Goal: Task Accomplishment & Management: Use online tool/utility

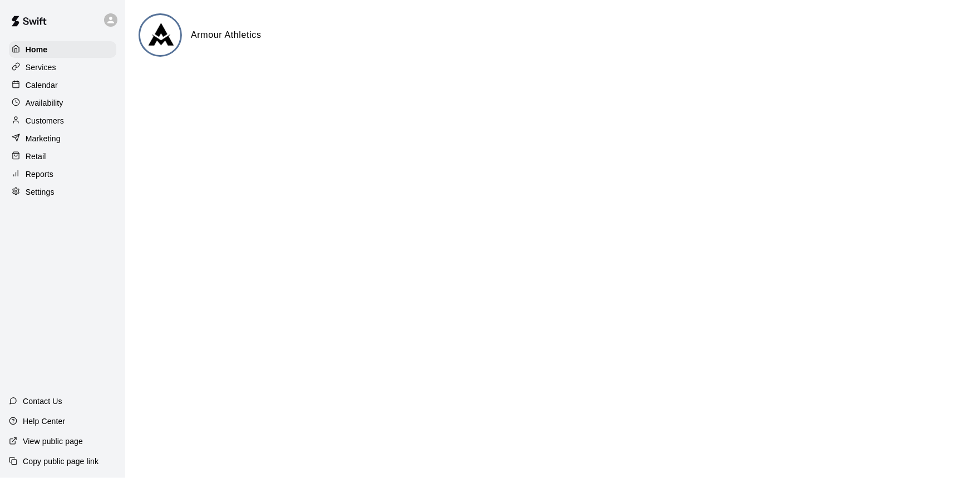
click at [49, 79] on div "Calendar" at bounding box center [62, 85] width 107 height 17
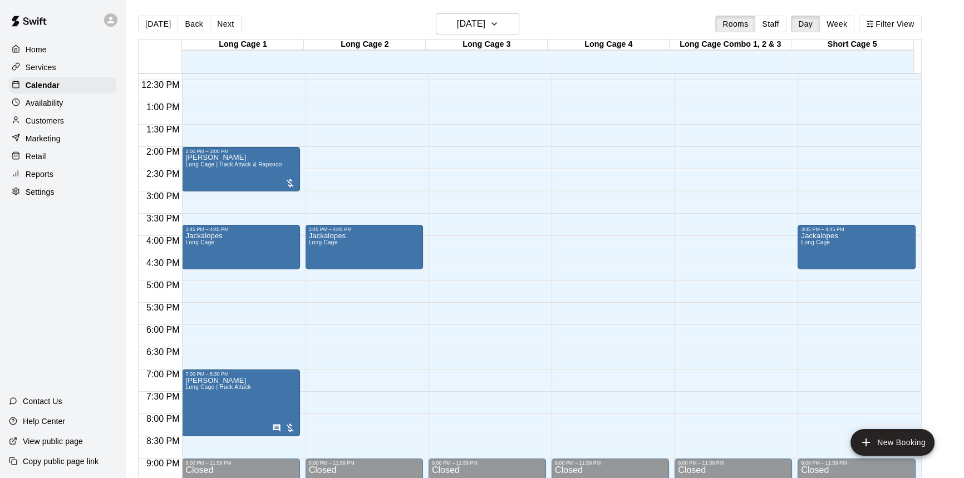
scroll to position [551, 0]
click at [56, 161] on div "Retail" at bounding box center [62, 156] width 107 height 17
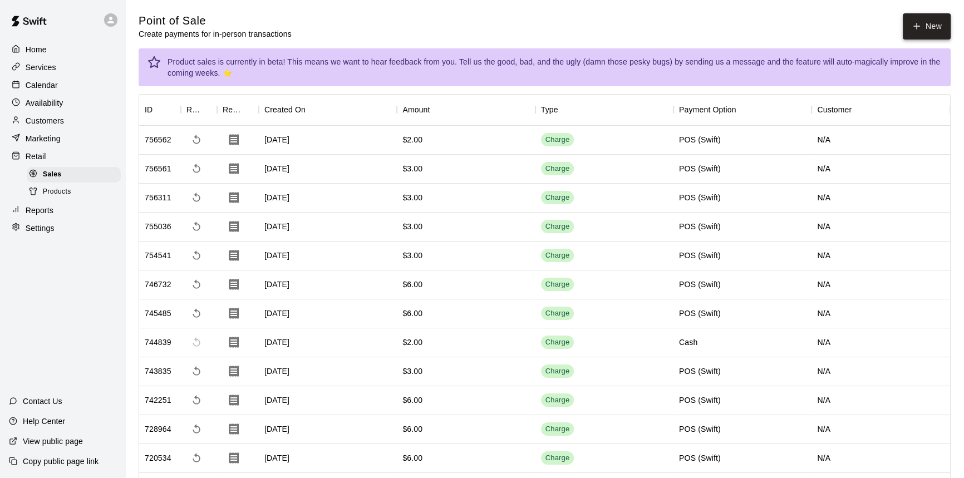
click at [935, 24] on button "New" at bounding box center [927, 26] width 48 height 26
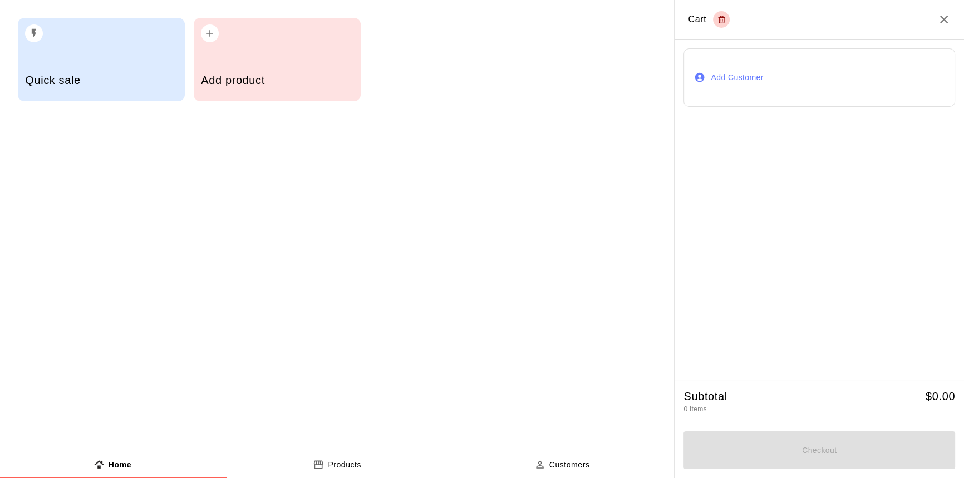
click at [255, 56] on div "Add product" at bounding box center [277, 60] width 167 height 84
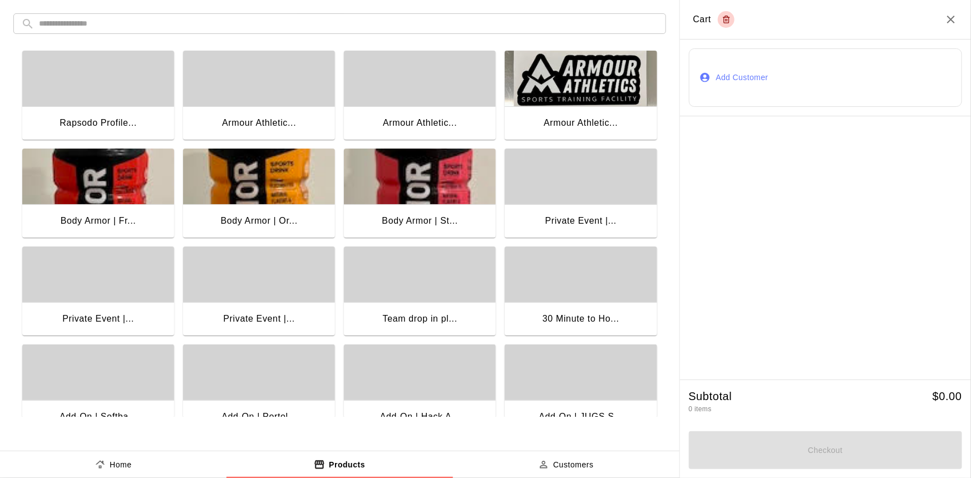
click at [592, 94] on img "button" at bounding box center [581, 79] width 152 height 56
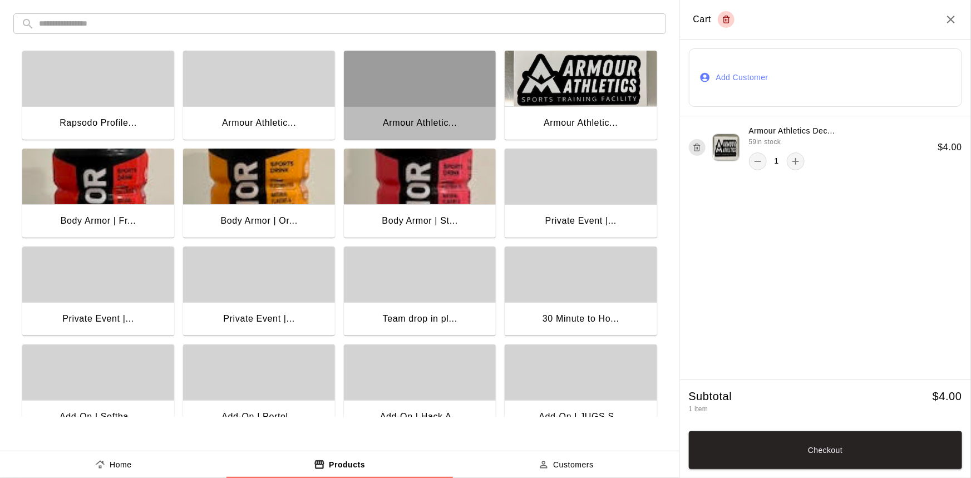
click at [434, 90] on div "button" at bounding box center [420, 79] width 152 height 56
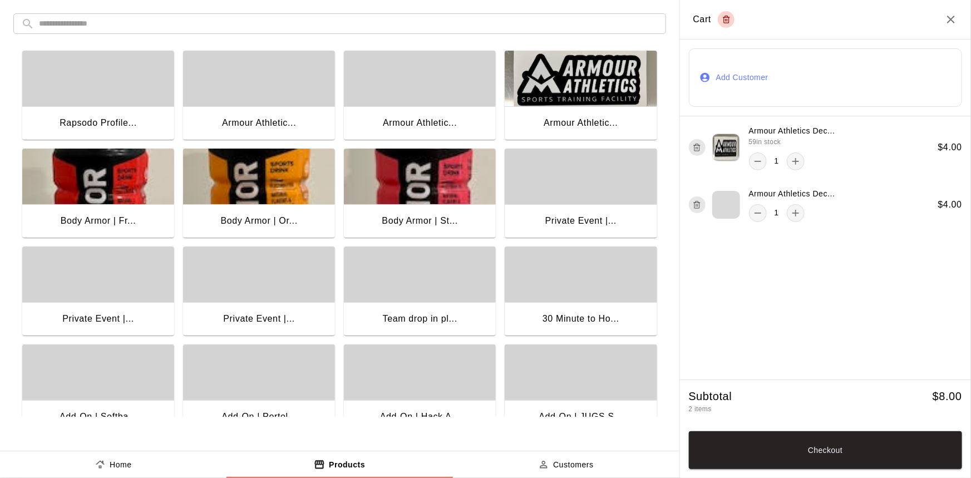
click at [249, 89] on div "button" at bounding box center [259, 79] width 152 height 56
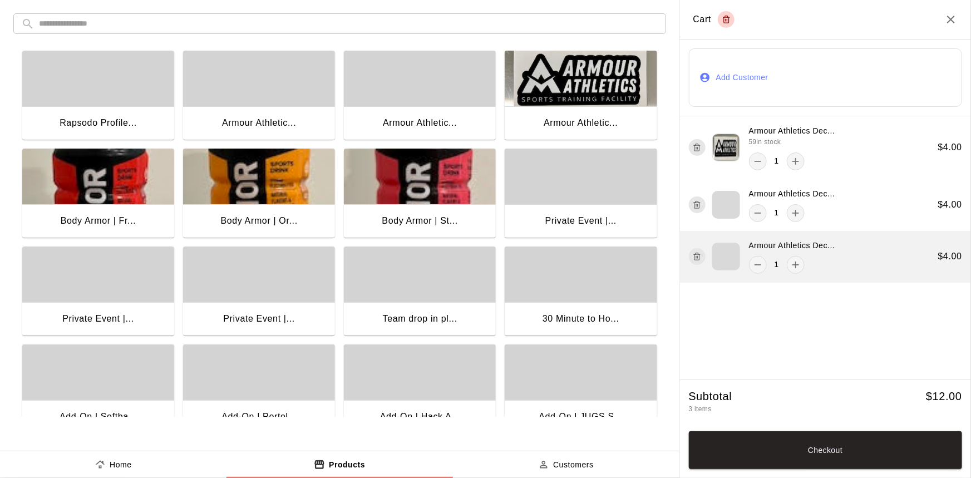
click at [701, 246] on div "Armour Athletics Dec... 1" at bounding box center [762, 257] width 146 height 34
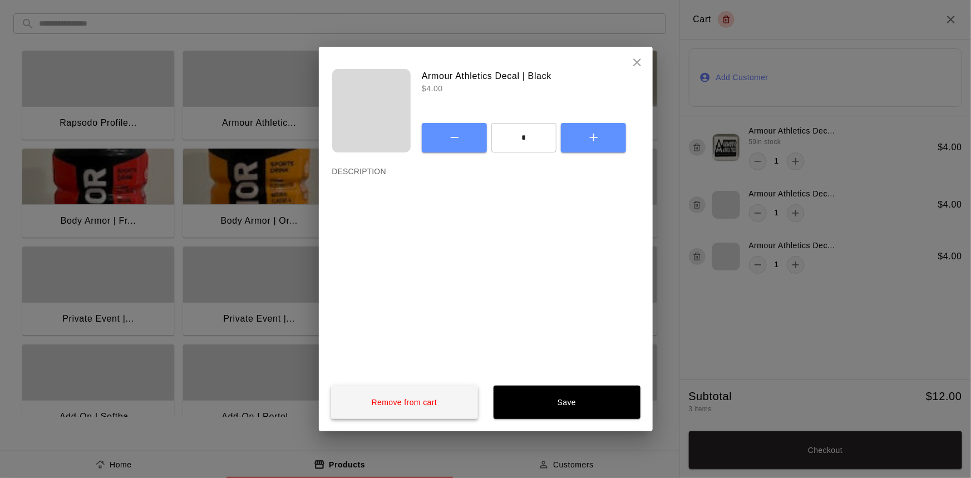
click at [429, 397] on button "Remove from cart" at bounding box center [404, 402] width 147 height 33
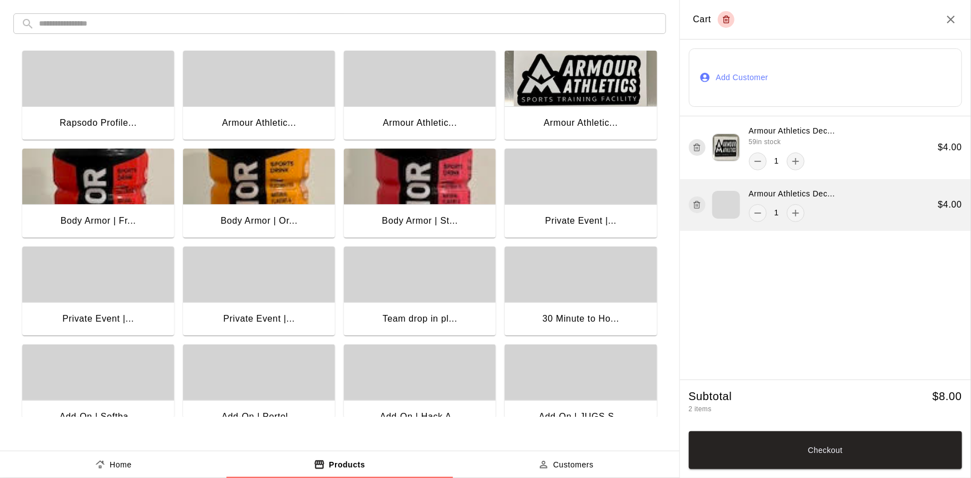
click at [699, 206] on icon "button" at bounding box center [697, 204] width 8 height 13
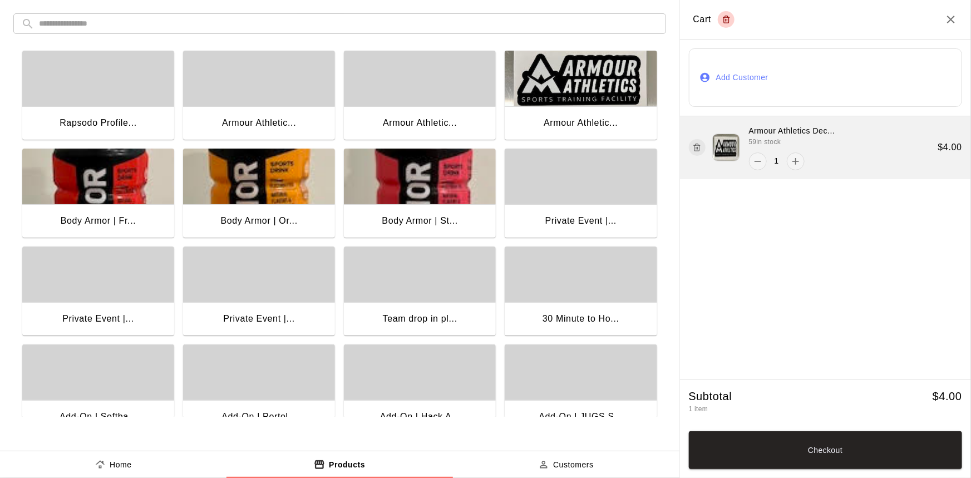
click at [696, 149] on icon "button" at bounding box center [697, 147] width 8 height 13
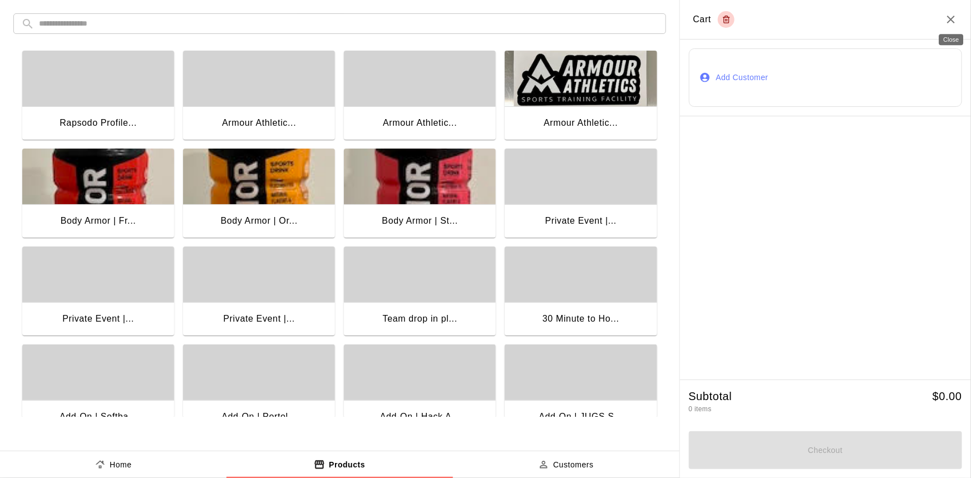
drag, startPoint x: 955, startPoint y: 17, endPoint x: 218, endPoint y: 99, distance: 741.1
click at [954, 17] on icon "Close" at bounding box center [951, 19] width 13 height 13
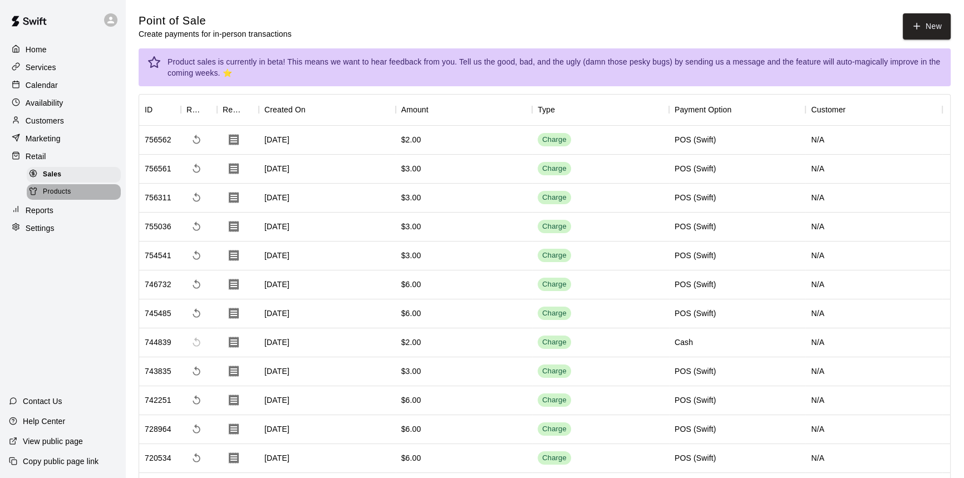
click at [63, 193] on span "Products" at bounding box center [57, 192] width 28 height 11
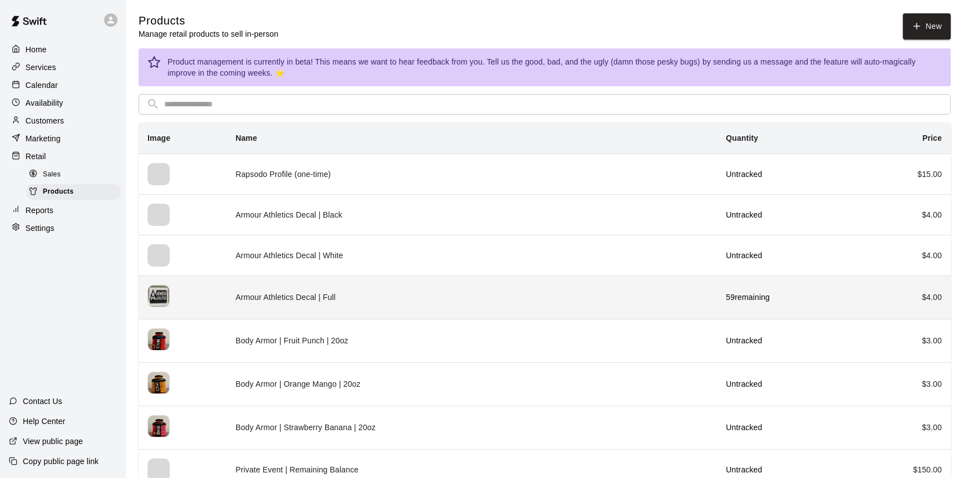
click at [390, 287] on td "Armour Athletics Decal | Full" at bounding box center [472, 297] width 490 height 43
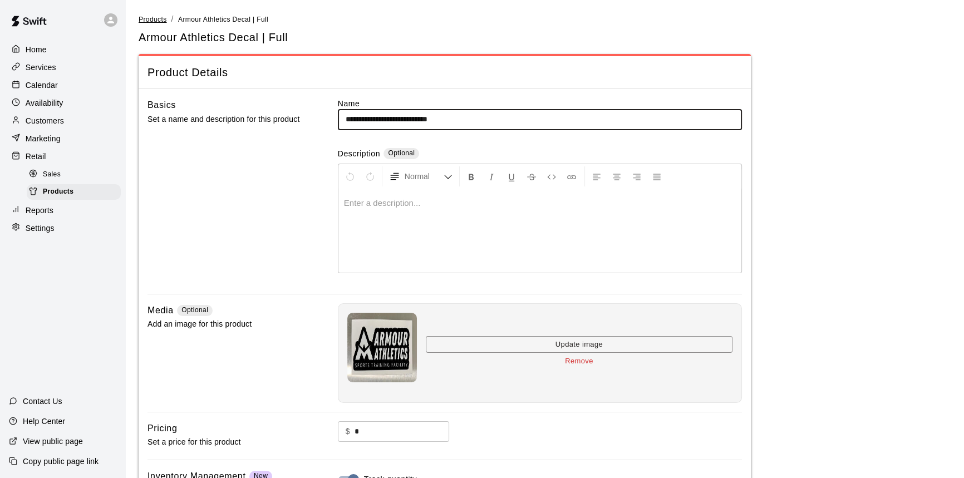
click at [153, 22] on span "Products" at bounding box center [153, 20] width 28 height 8
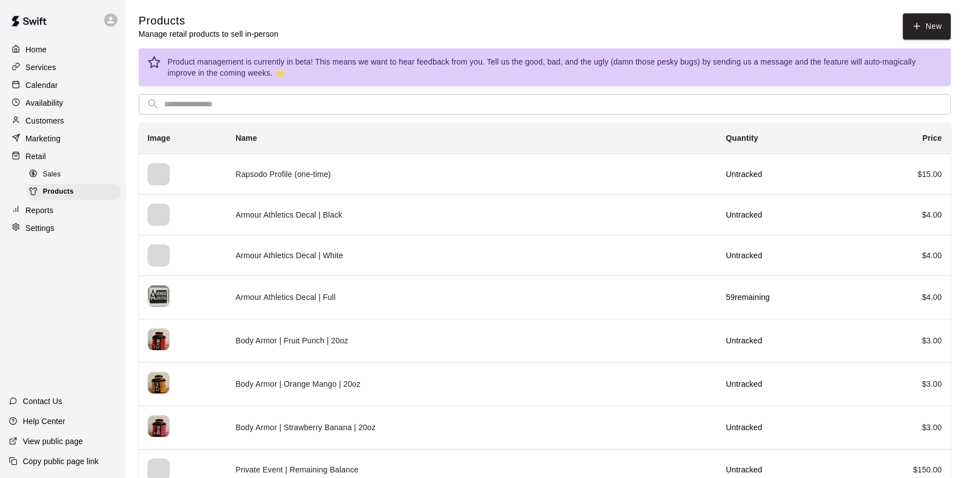
click at [68, 174] on div "Sales" at bounding box center [74, 175] width 94 height 16
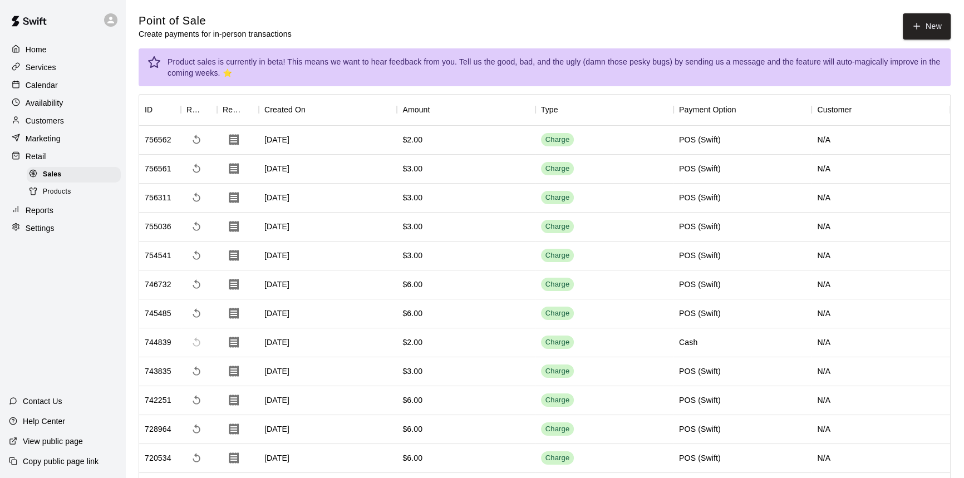
click at [64, 84] on div "Calendar" at bounding box center [62, 85] width 107 height 17
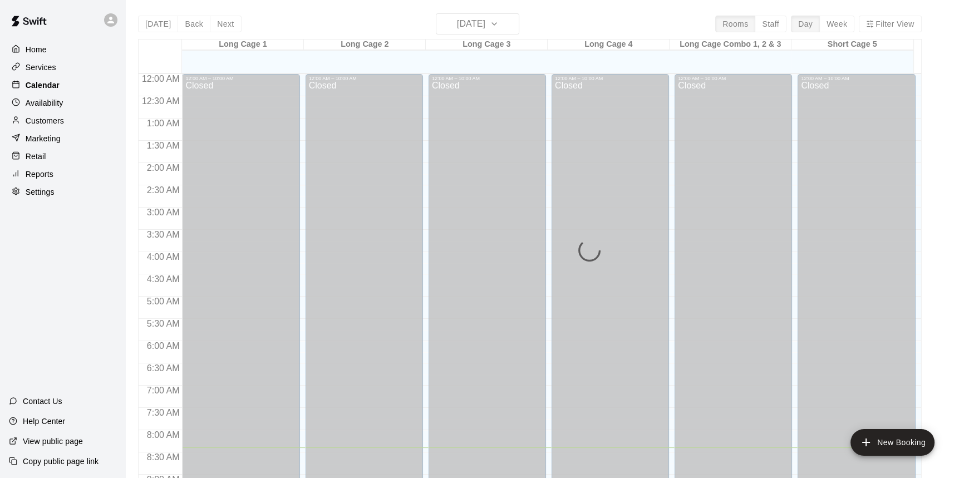
scroll to position [373, 0]
